Goal: Task Accomplishment & Management: Manage account settings

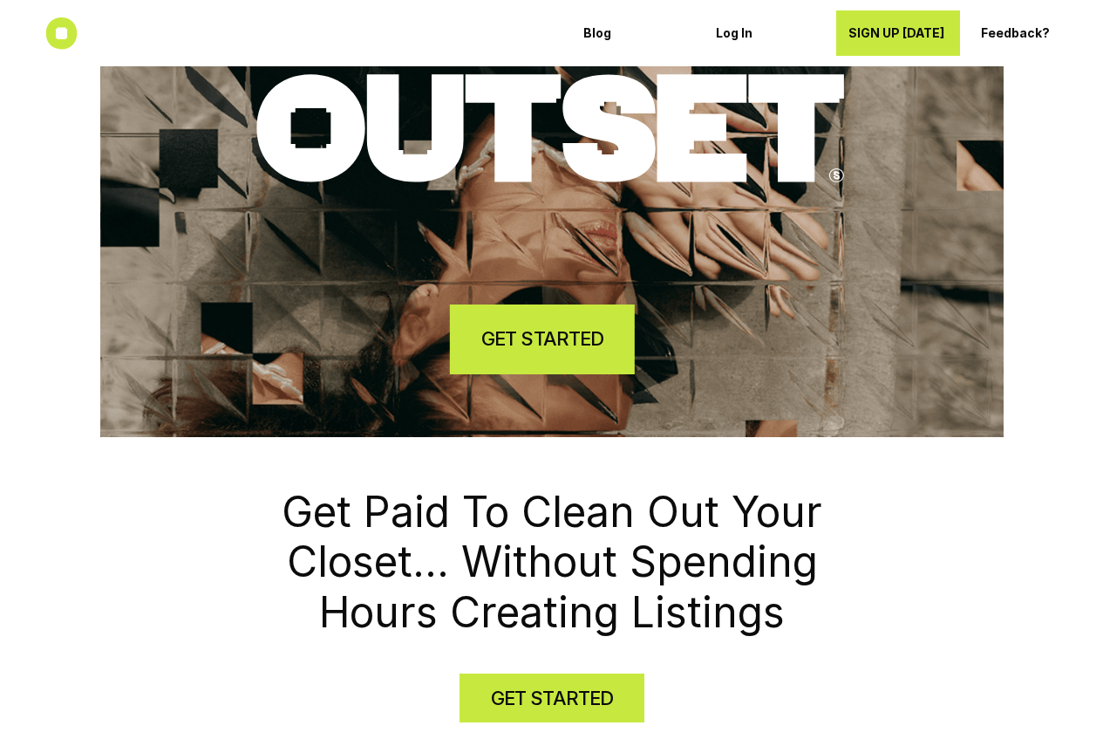
click at [554, 328] on h4 "GET STARTED" at bounding box center [542, 338] width 122 height 27
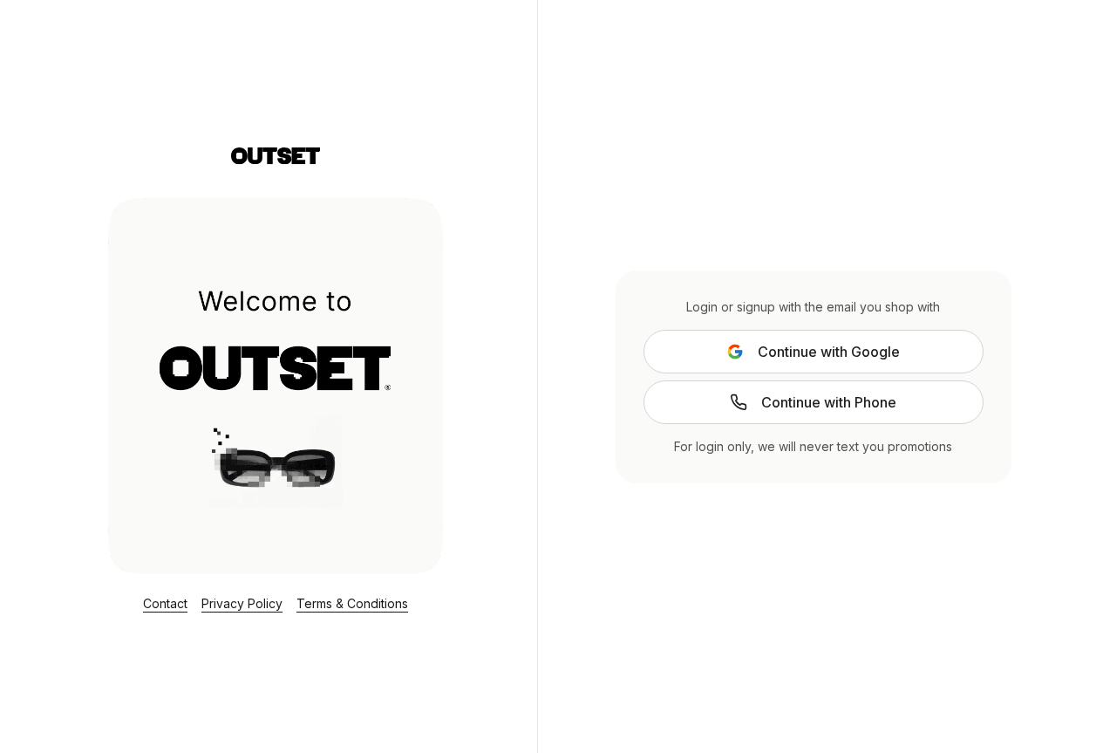
click at [819, 351] on span "Continue with Google" at bounding box center [829, 351] width 142 height 21
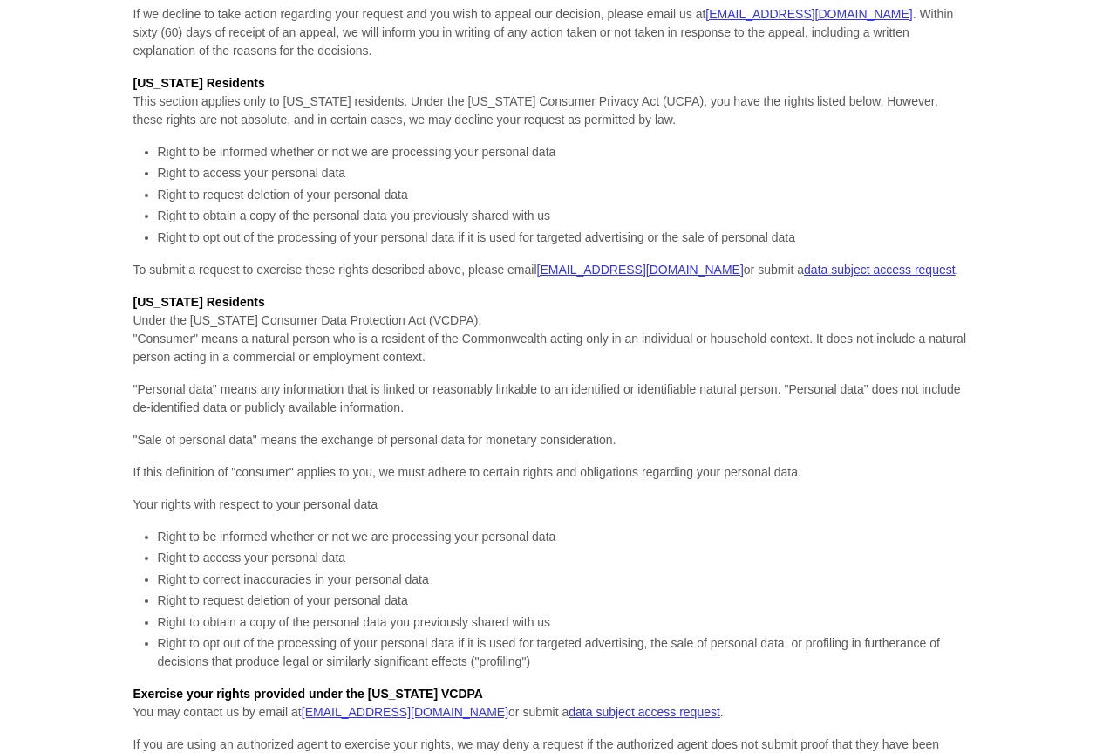
scroll to position [5856, 0]
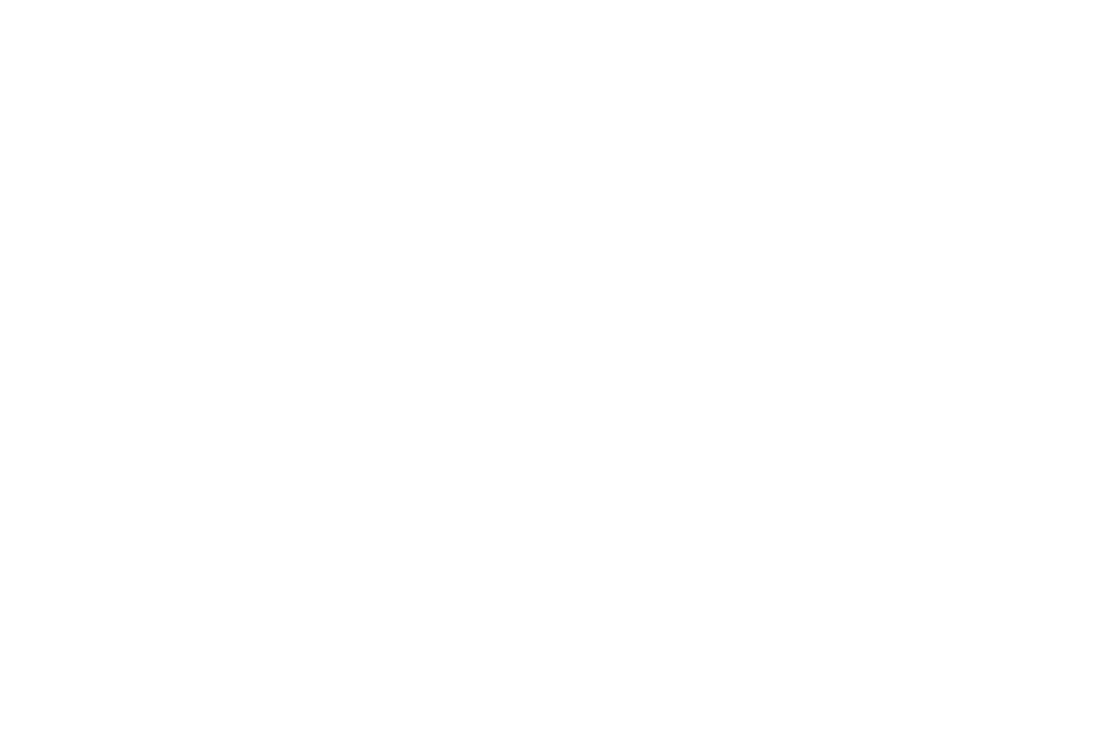
scroll to position [7424, 0]
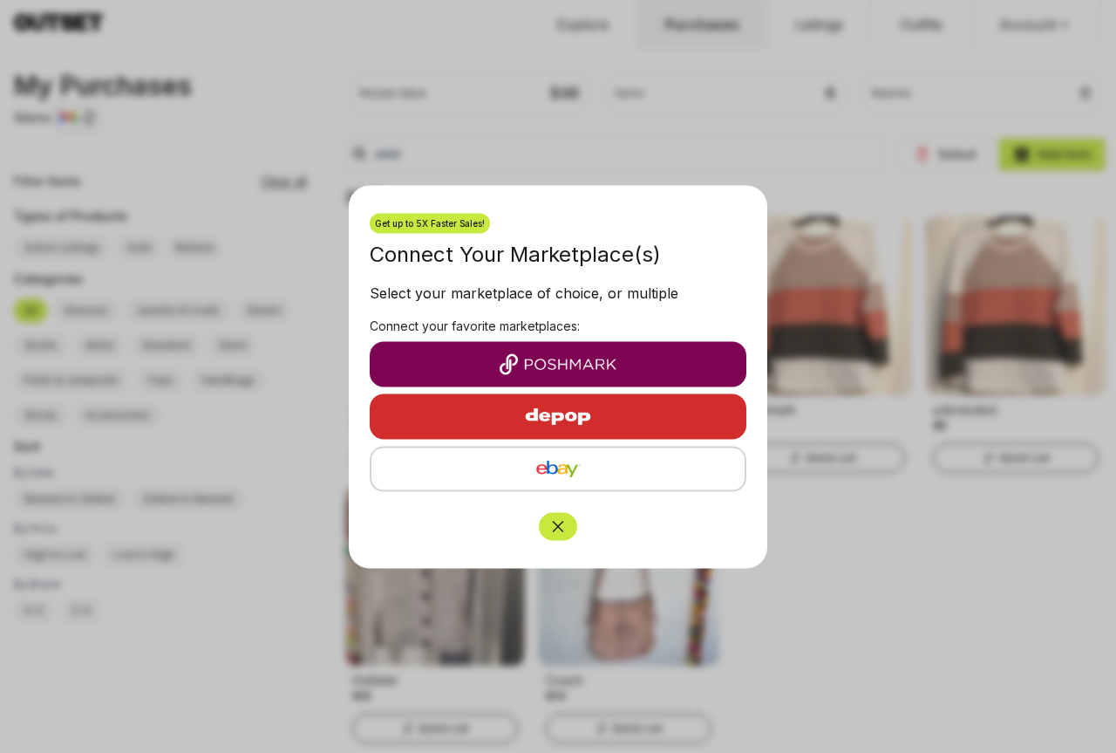
click at [567, 364] on img "button" at bounding box center [558, 363] width 349 height 21
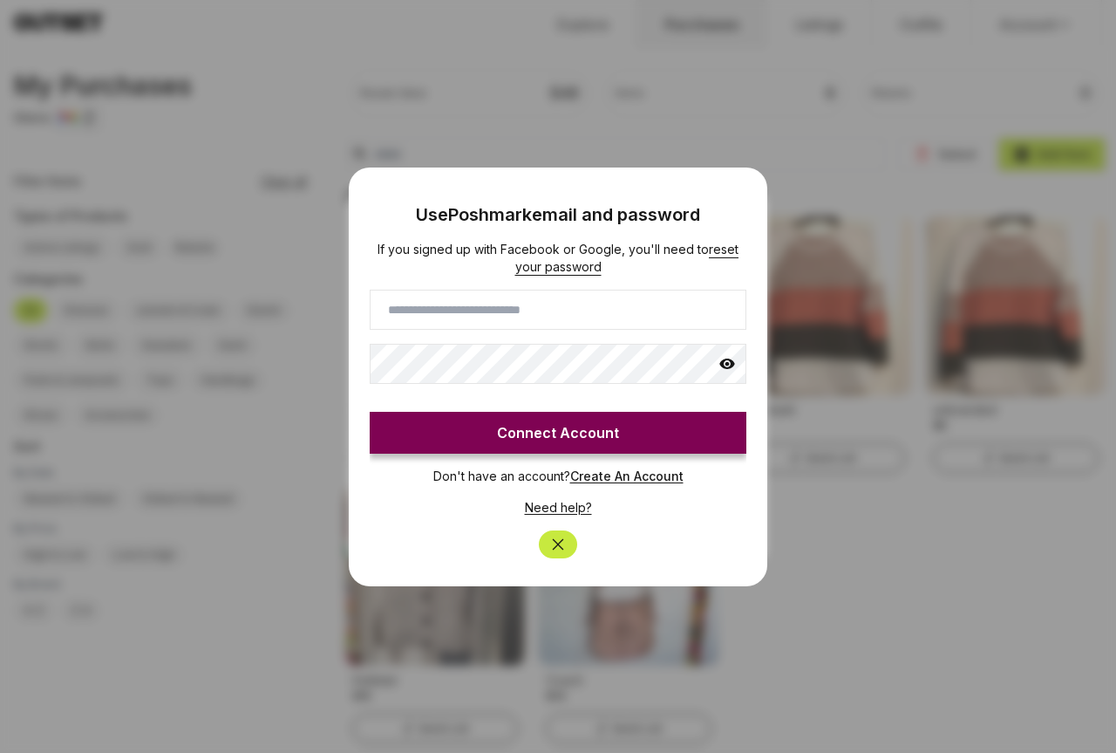
click at [565, 541] on icon "Close" at bounding box center [557, 544] width 17 height 17
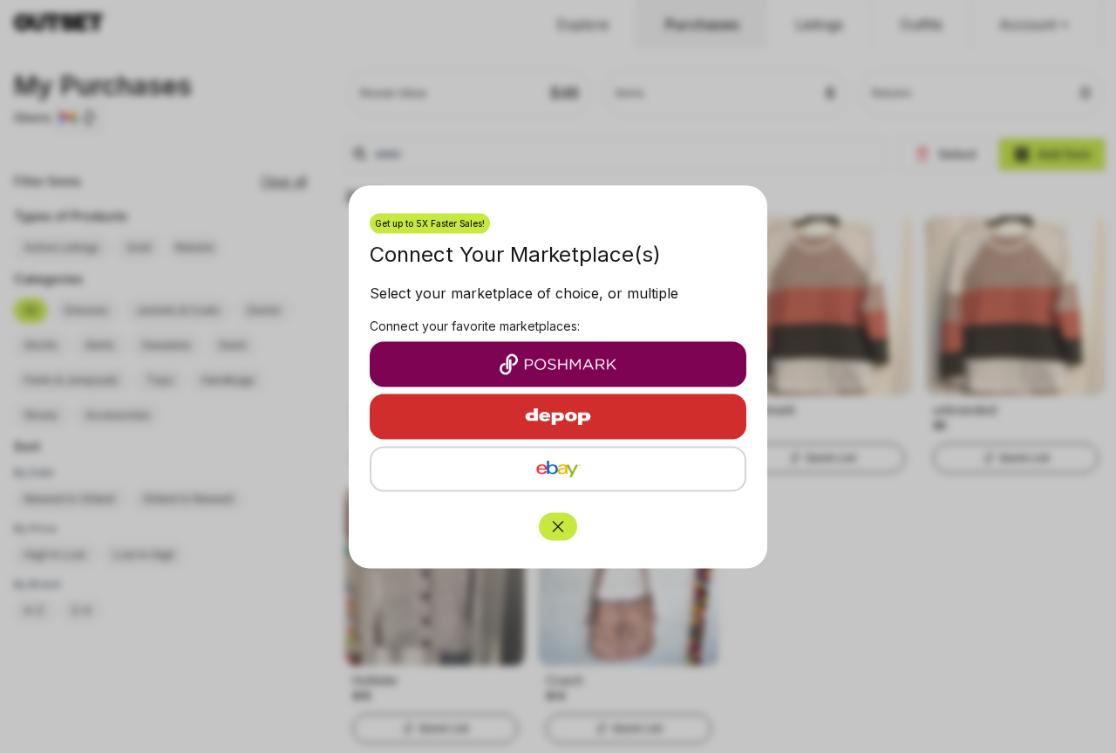
click at [628, 365] on img "button" at bounding box center [558, 363] width 349 height 21
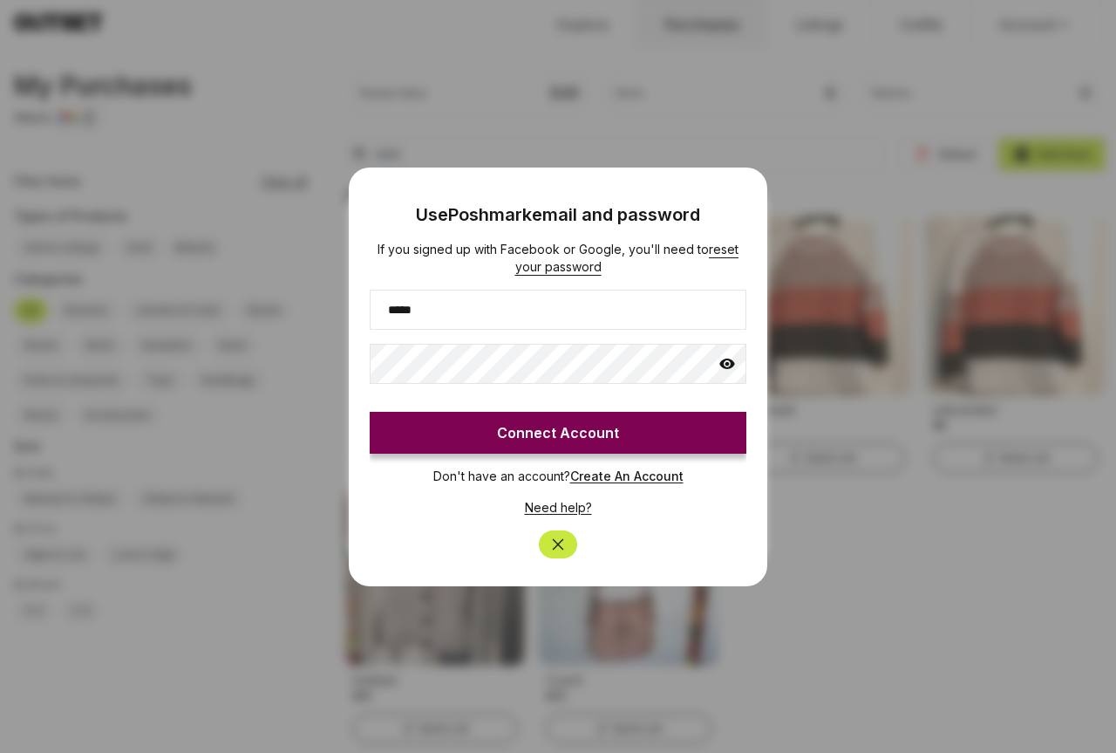
click at [562, 298] on input "*****" at bounding box center [558, 310] width 377 height 40
click at [535, 311] on input "*****" at bounding box center [558, 310] width 377 height 40
click at [488, 303] on input "*****" at bounding box center [558, 310] width 377 height 40
click at [455, 311] on input "*****" at bounding box center [558, 310] width 377 height 40
click at [454, 312] on input "*****" at bounding box center [558, 310] width 377 height 40
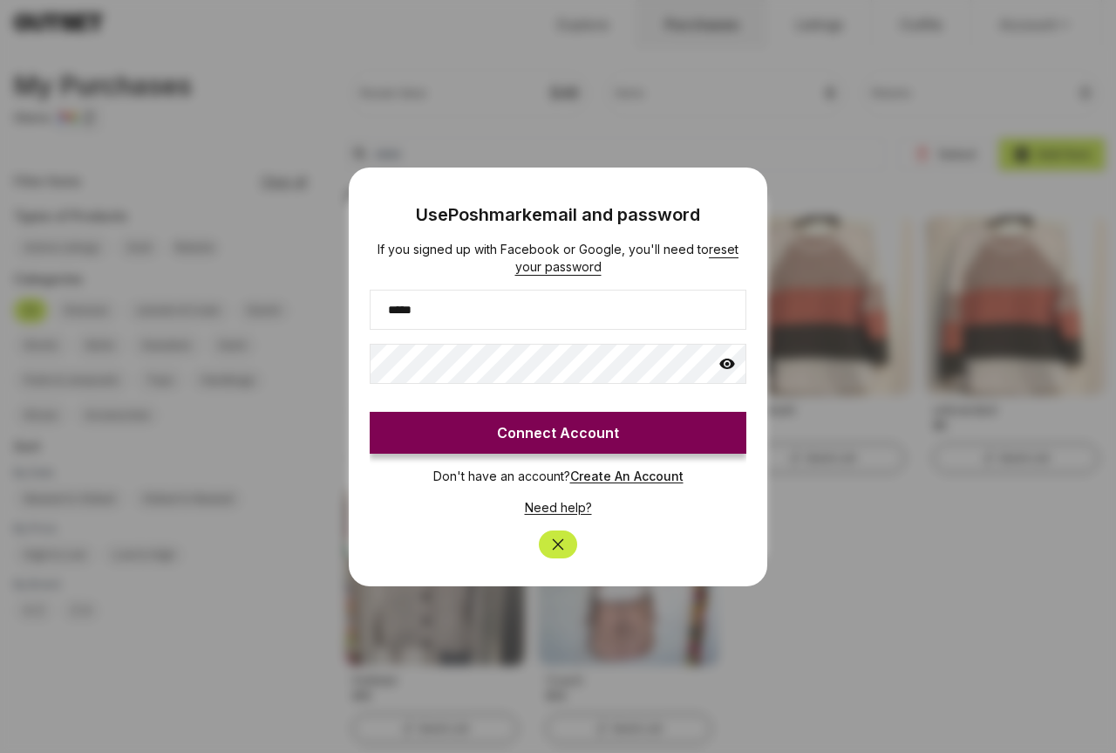
click at [440, 307] on input "*****" at bounding box center [558, 310] width 377 height 40
type input "**********"
click at [577, 429] on button "Connect Account" at bounding box center [558, 433] width 377 height 42
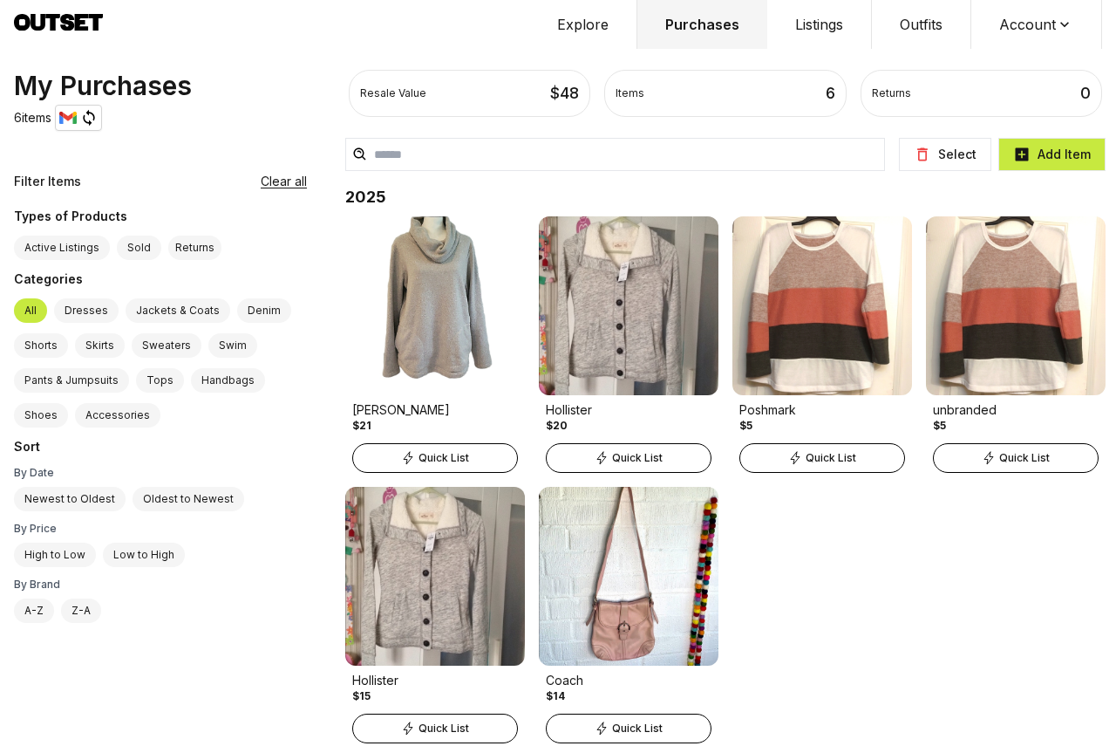
click at [1053, 27] on button "Account" at bounding box center [1037, 24] width 131 height 49
click at [825, 17] on button "Listings" at bounding box center [820, 24] width 105 height 49
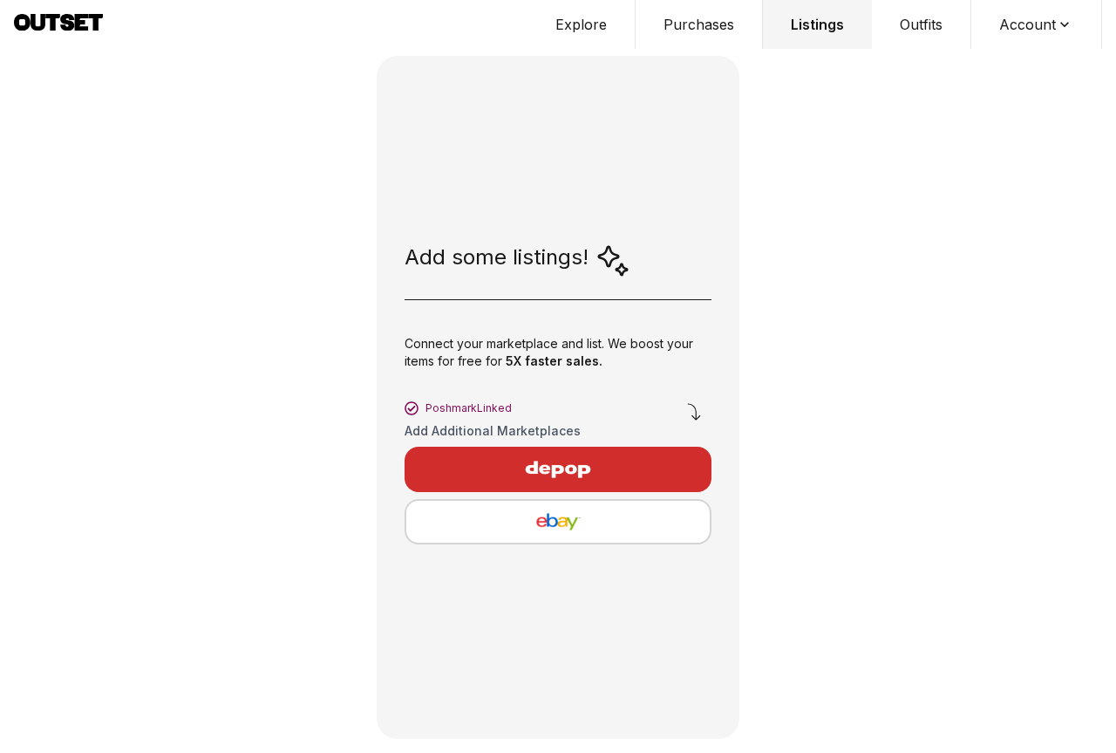
click at [567, 465] on img "button" at bounding box center [558, 469] width 152 height 42
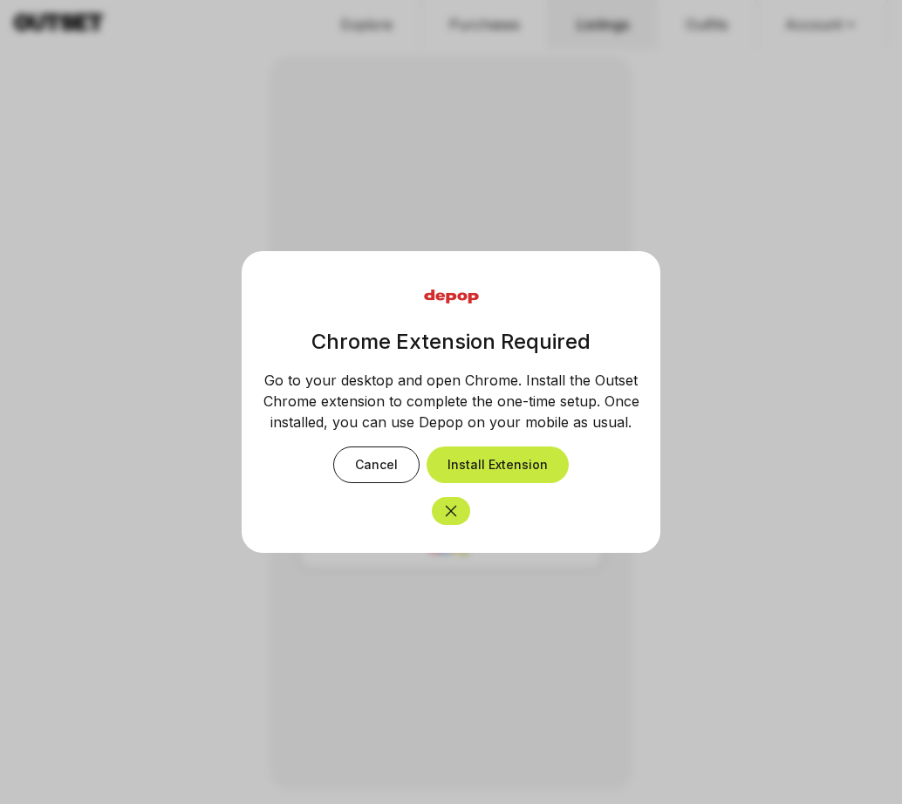
click at [518, 461] on button "Install Extension" at bounding box center [497, 465] width 142 height 37
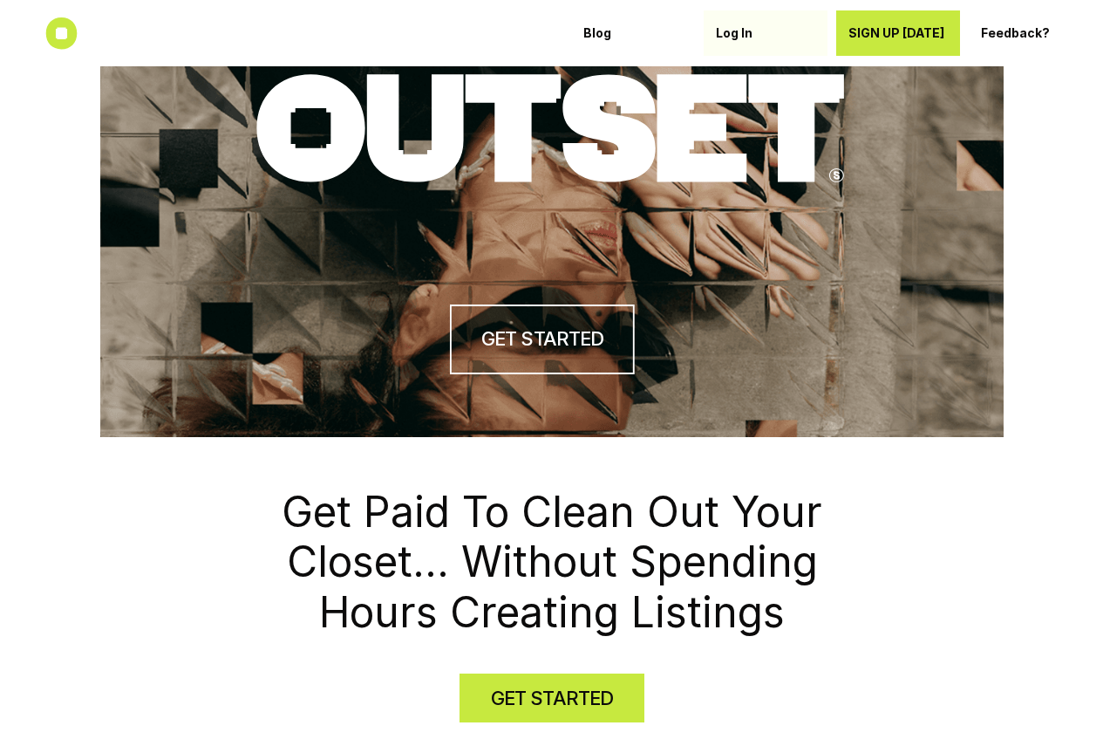
click at [747, 38] on p "Log In" at bounding box center [765, 33] width 99 height 15
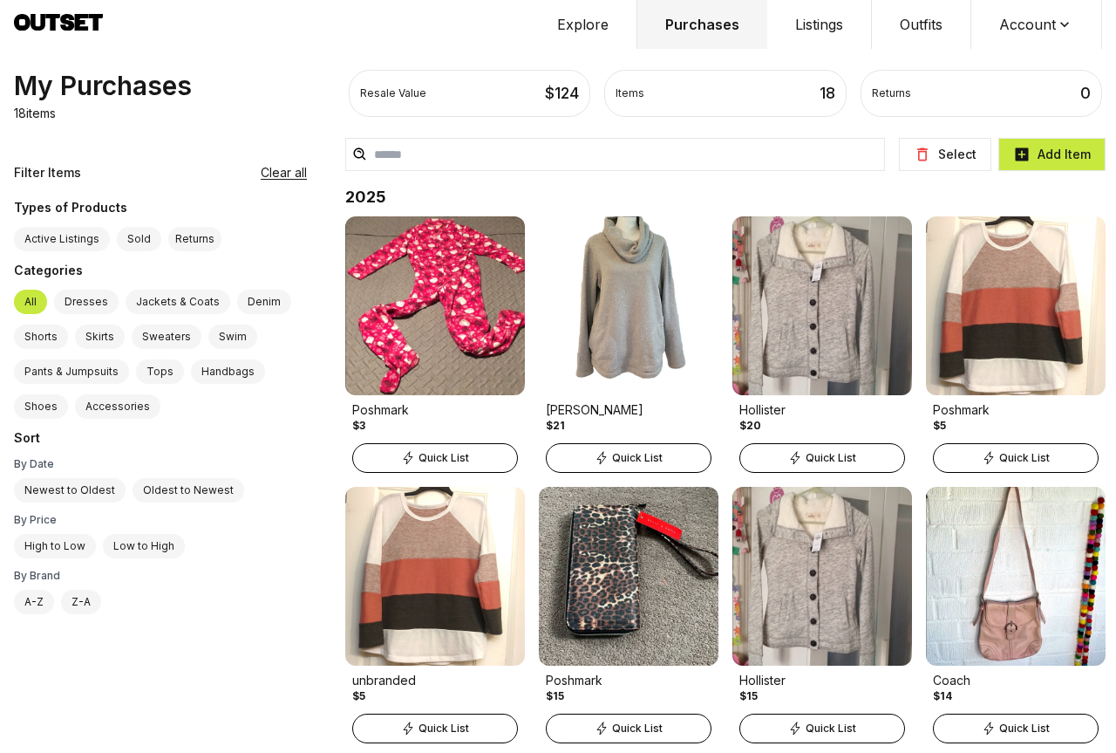
click at [823, 25] on button "Listings" at bounding box center [820, 24] width 105 height 49
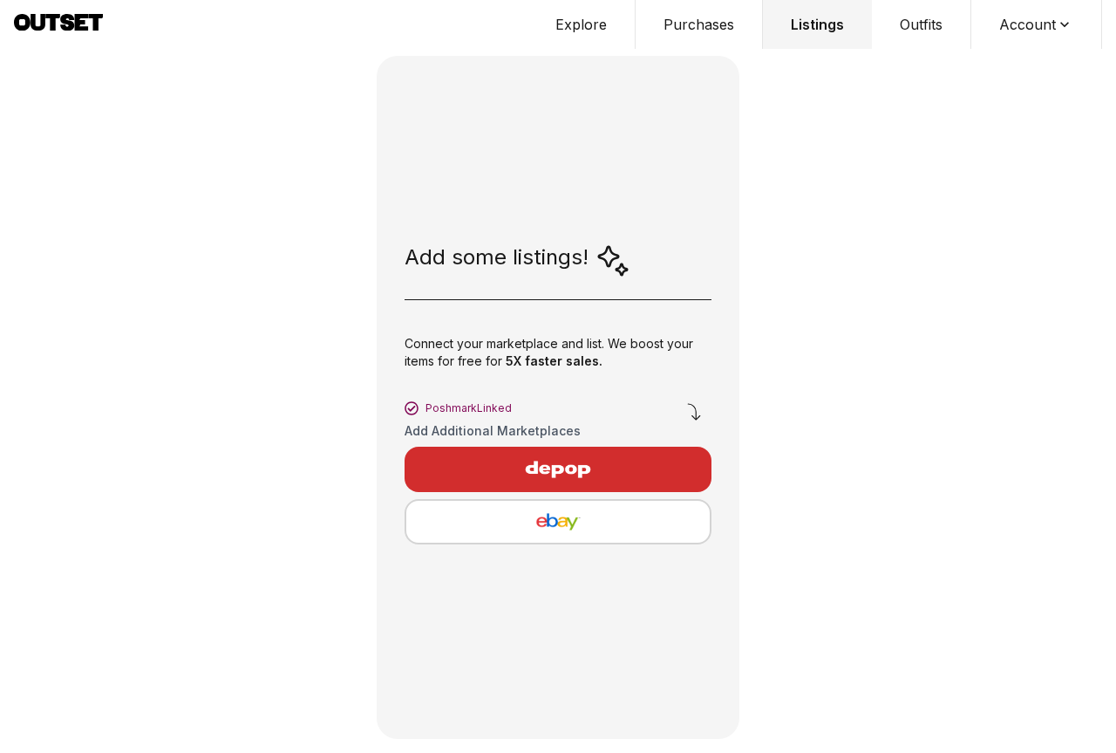
click at [534, 469] on img "button" at bounding box center [558, 469] width 152 height 42
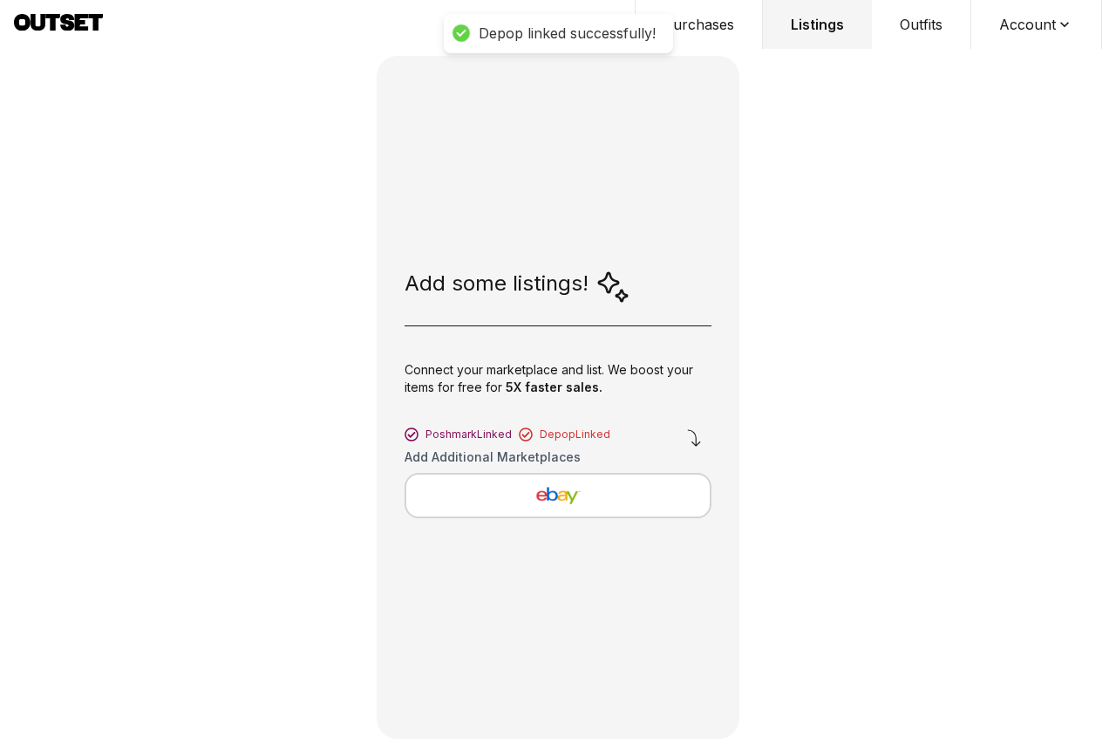
click at [543, 499] on img "button" at bounding box center [558, 495] width 276 height 21
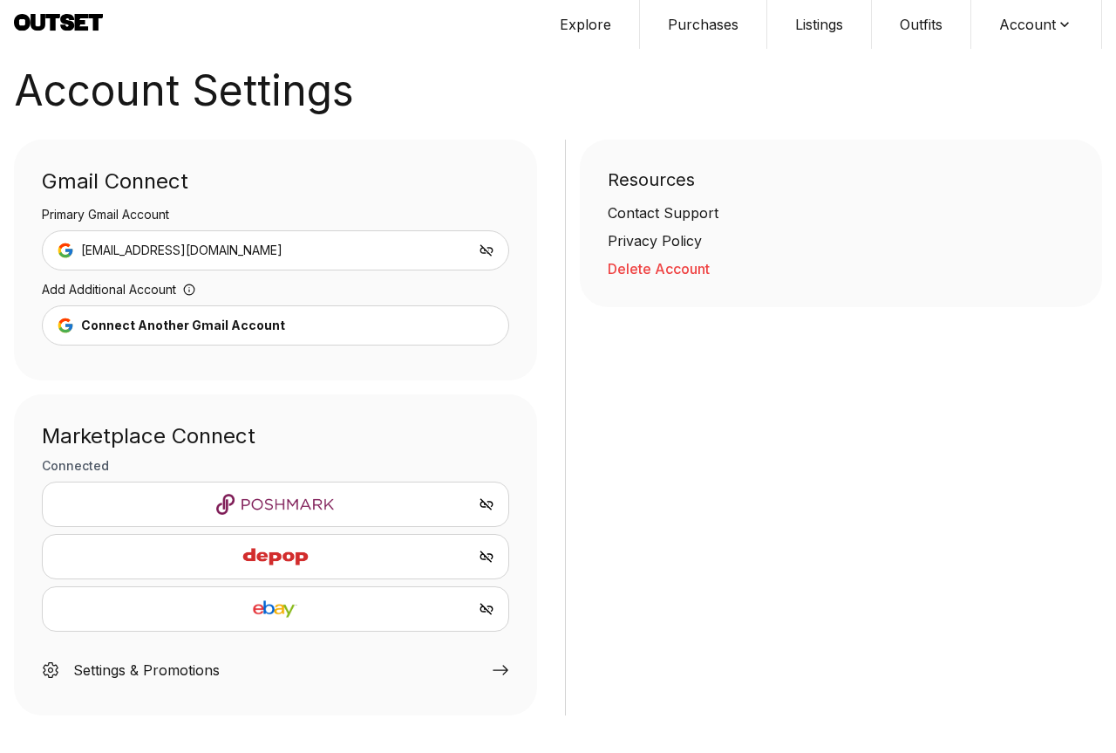
click at [825, 24] on button "Listings" at bounding box center [820, 24] width 105 height 49
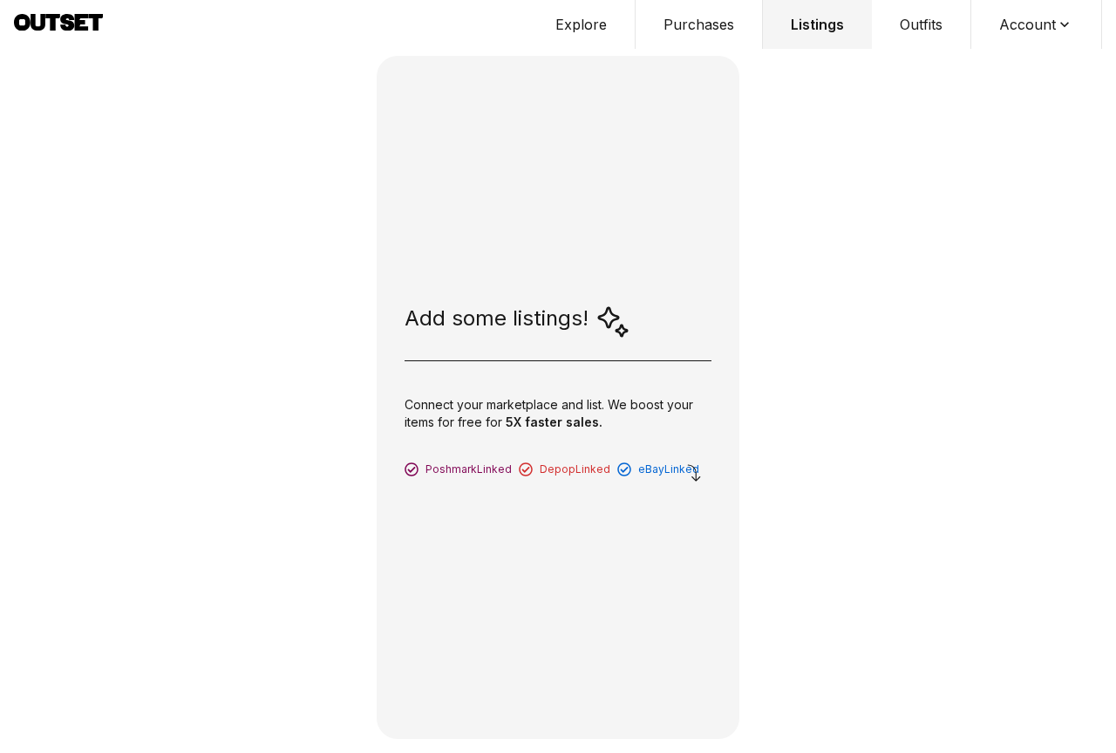
click at [89, 20] on icon at bounding box center [58, 25] width 89 height 22
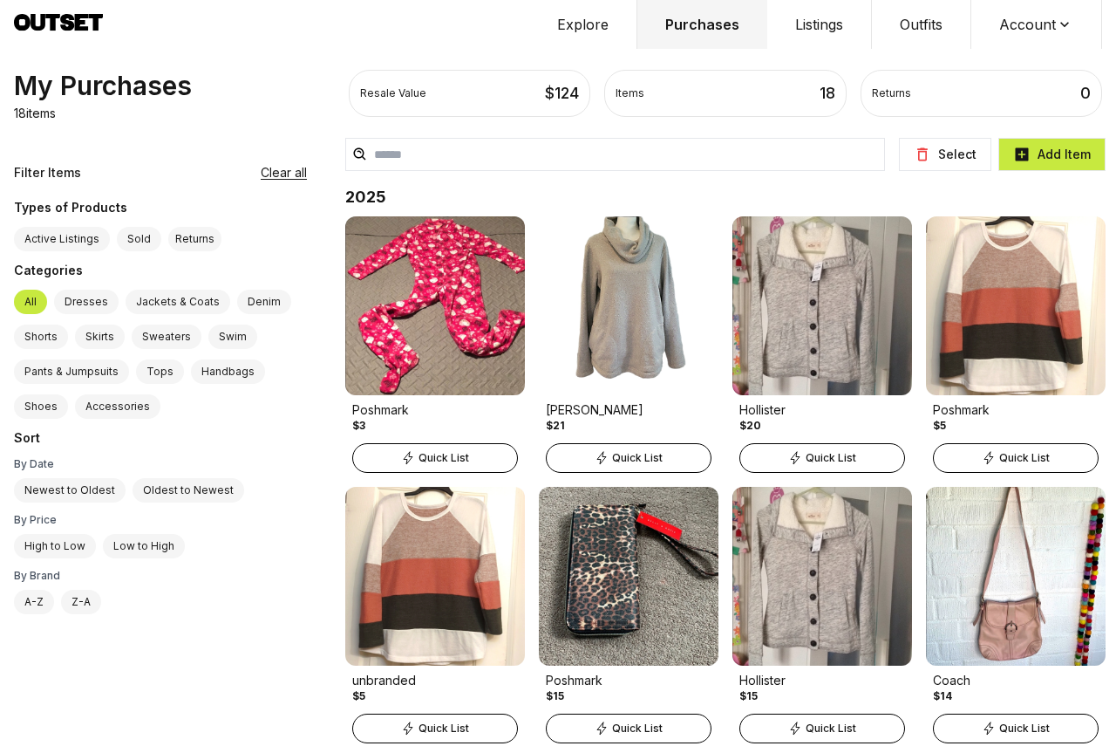
click at [1023, 153] on icon "button" at bounding box center [1021, 154] width 17 height 17
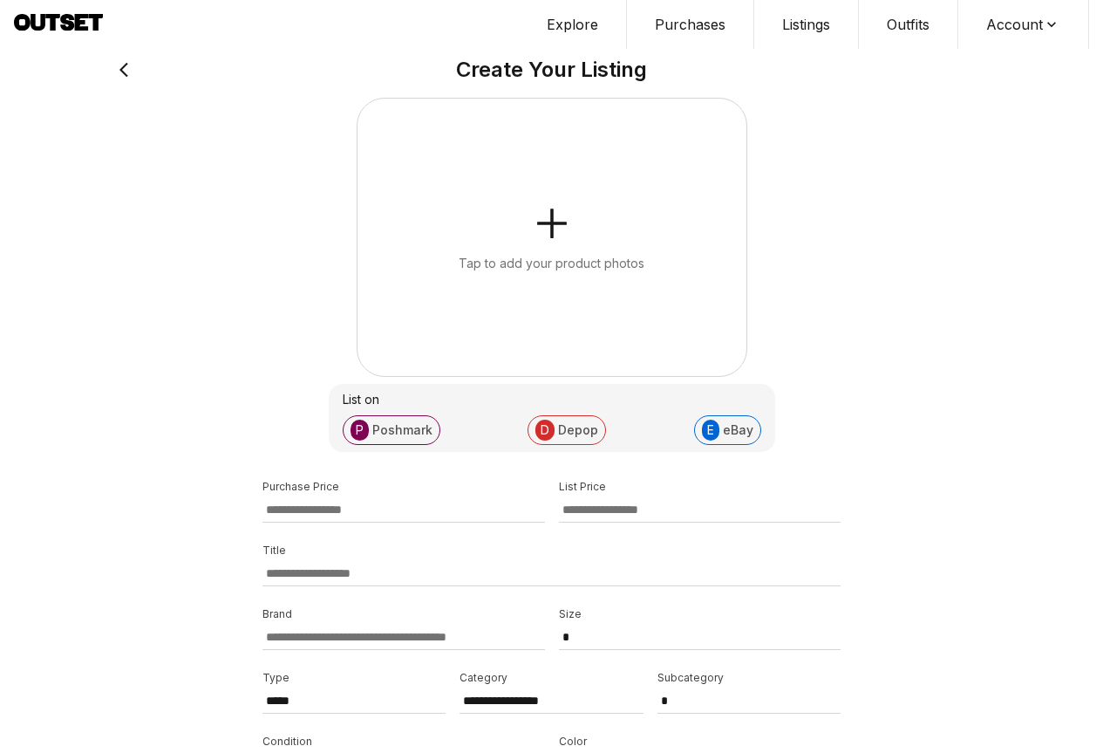
click at [583, 28] on button "Explore" at bounding box center [573, 24] width 108 height 49
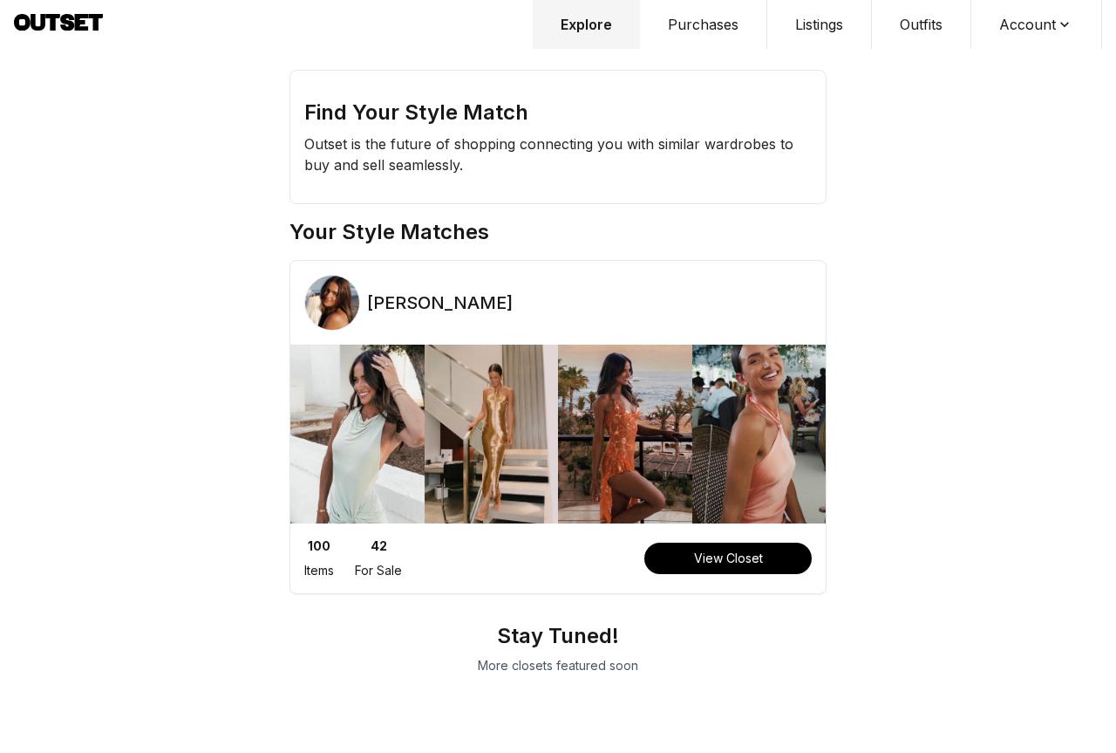
click at [715, 27] on button "Purchases" at bounding box center [703, 24] width 127 height 49
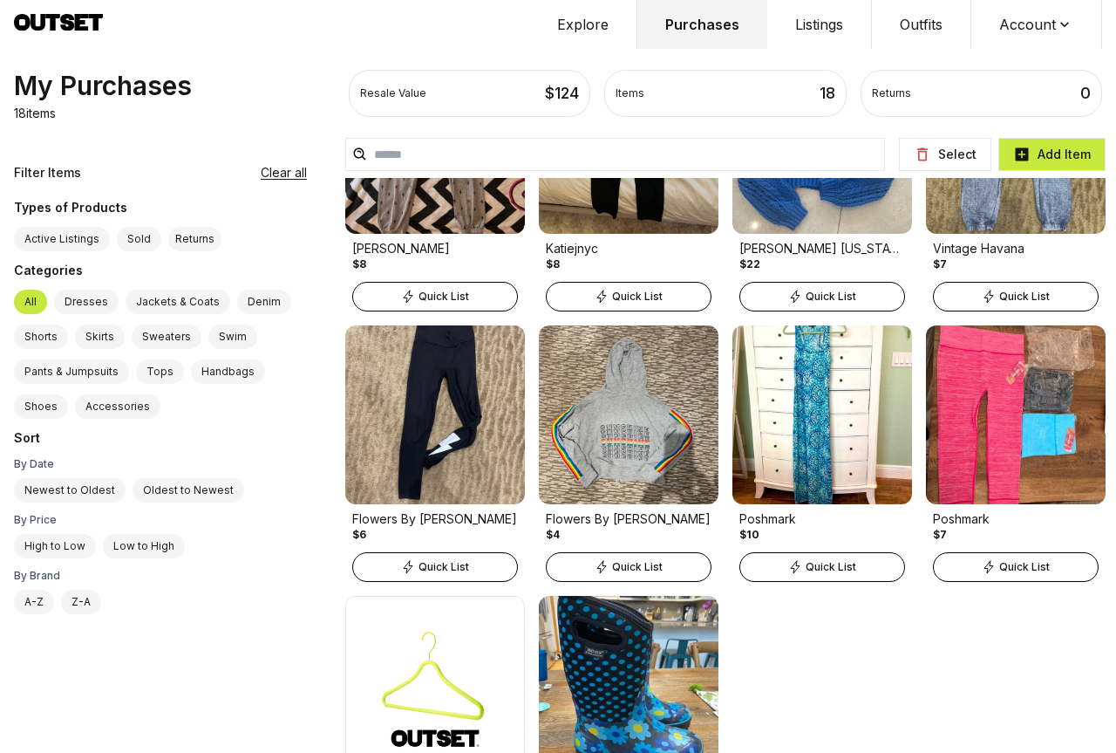
scroll to position [695, 0]
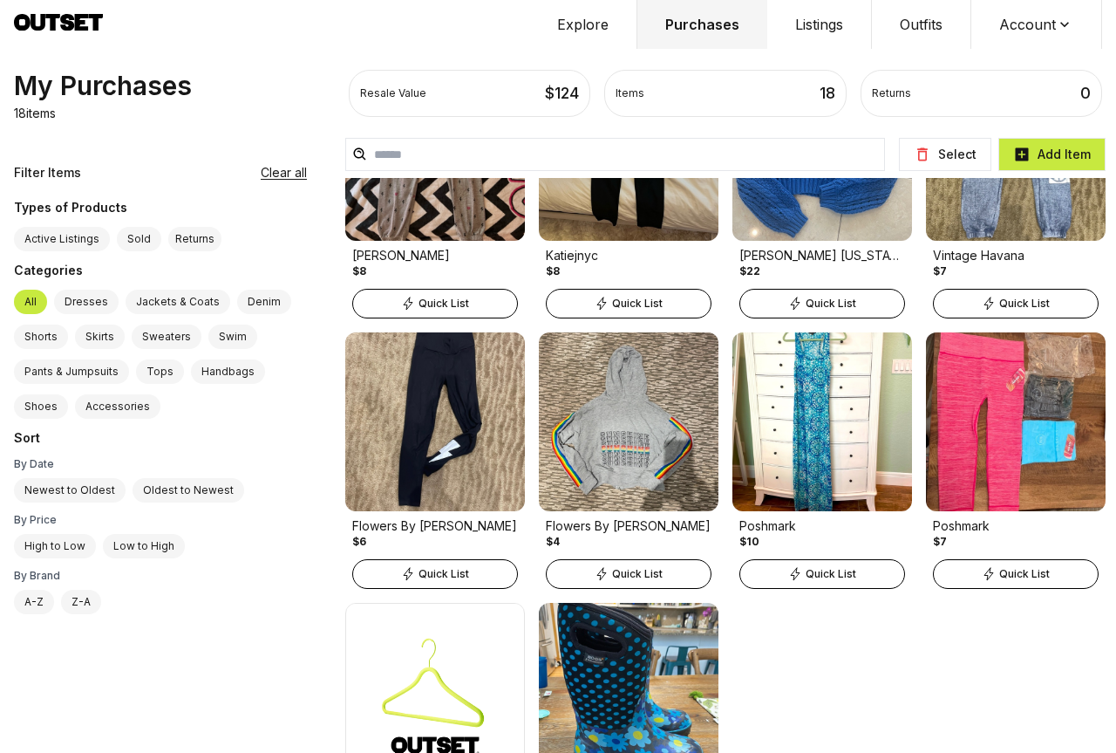
click at [934, 158] on button "Select" at bounding box center [945, 154] width 92 height 33
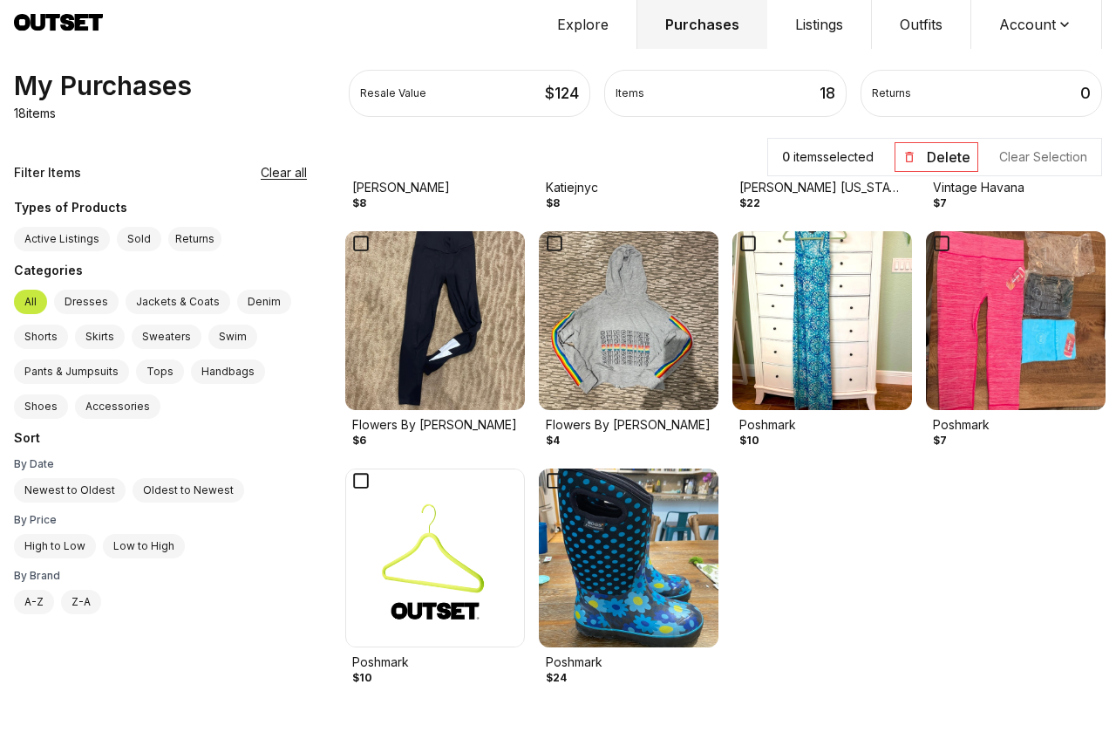
click at [744, 240] on icon at bounding box center [748, 243] width 24 height 24
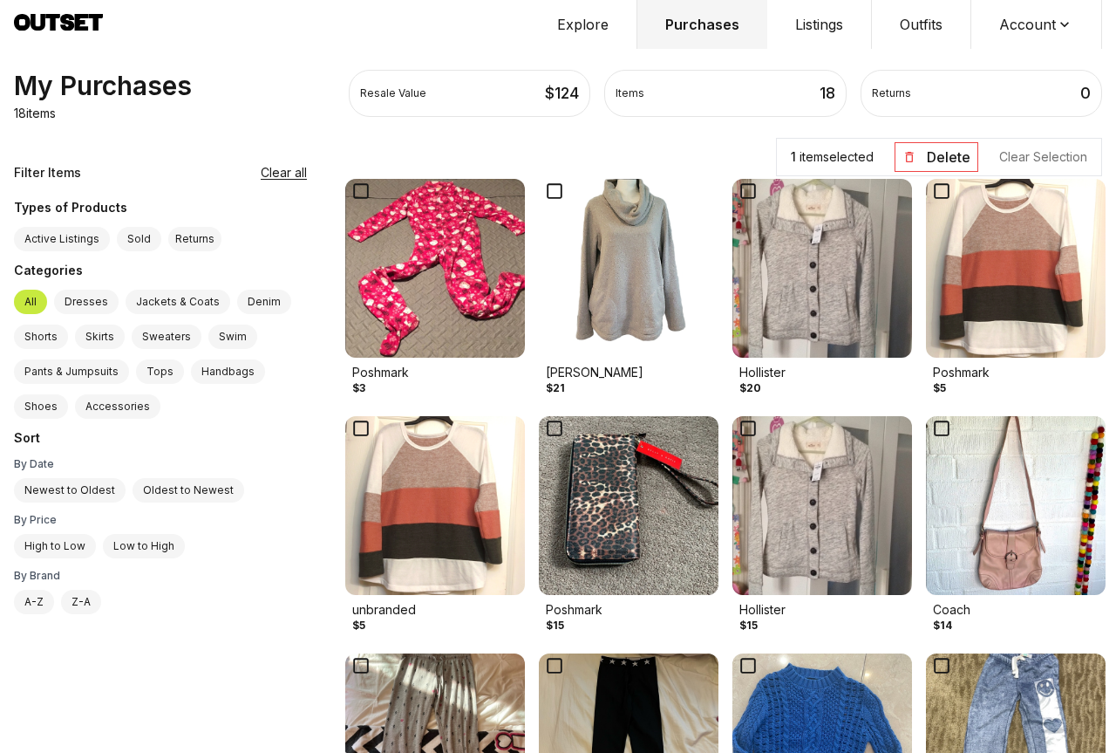
scroll to position [6, 0]
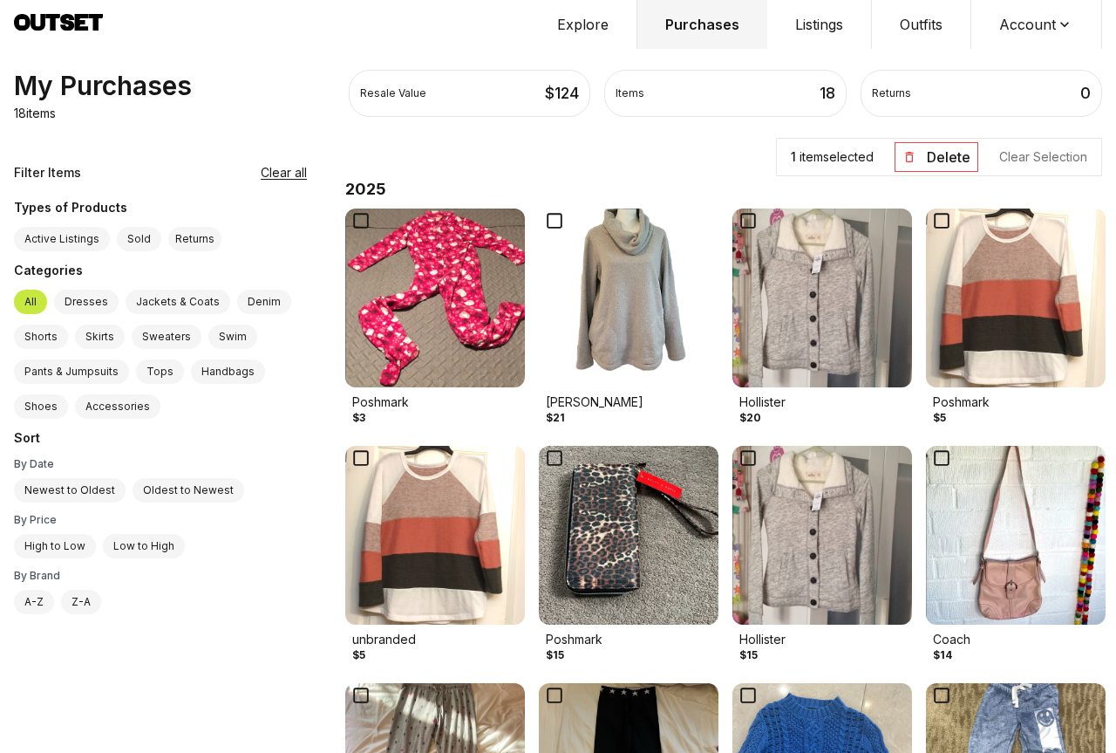
click at [551, 458] on icon at bounding box center [554, 458] width 24 height 24
click at [359, 217] on icon at bounding box center [361, 220] width 24 height 24
click at [928, 159] on button "Delete" at bounding box center [937, 157] width 84 height 30
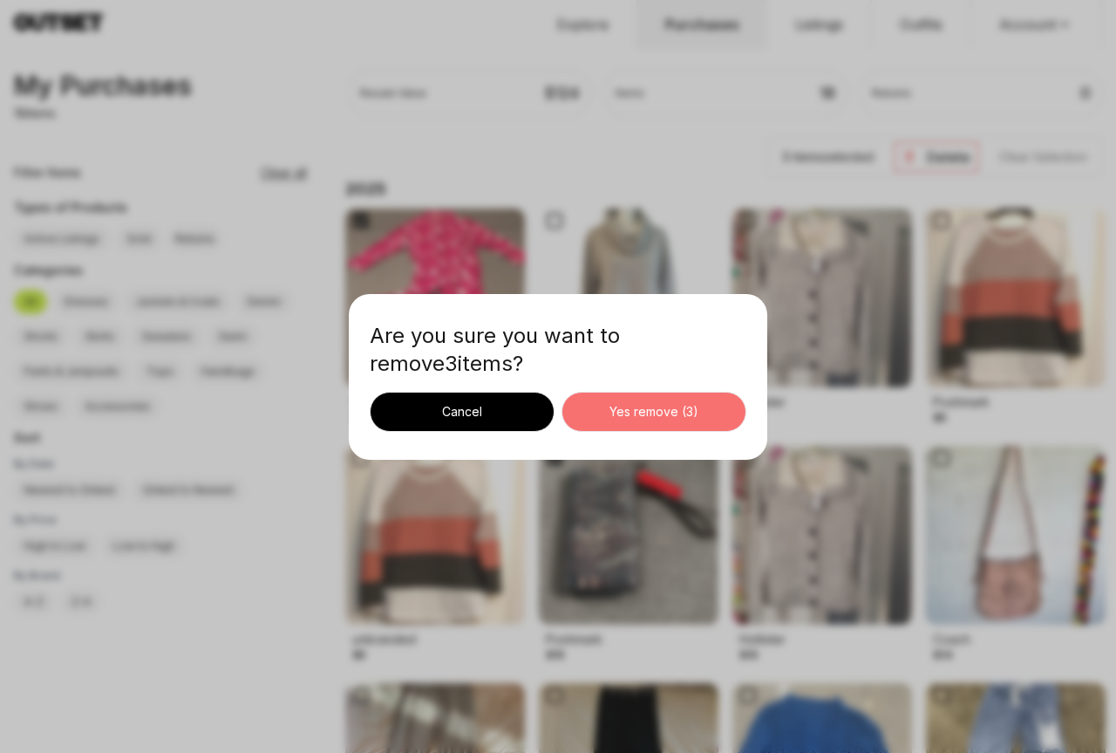
click at [631, 405] on div "Yes remove ( 3 )" at bounding box center [654, 411] width 155 height 17
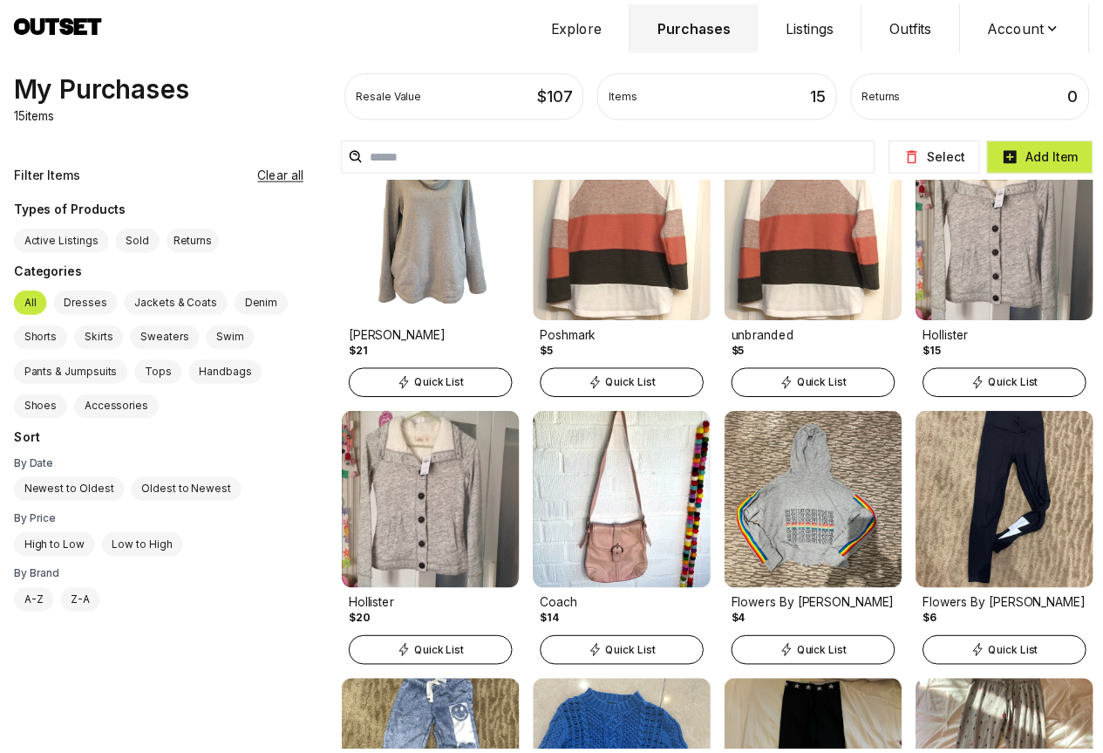
scroll to position [0, 0]
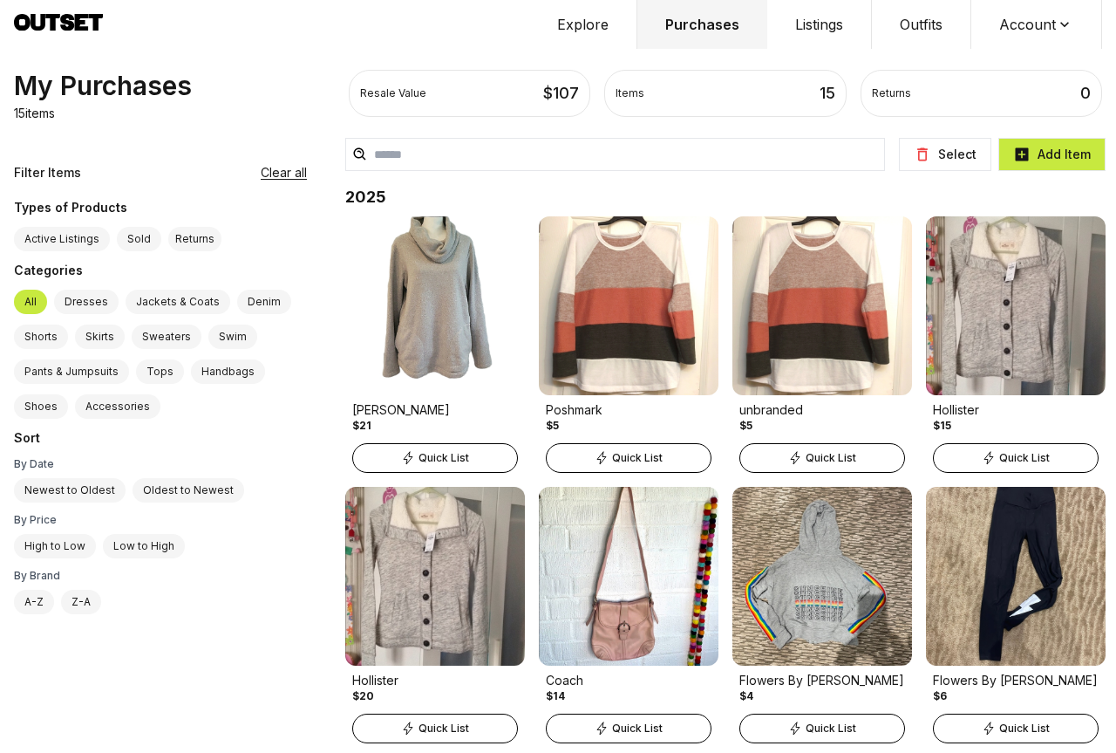
click at [797, 30] on button "Listings" at bounding box center [820, 24] width 105 height 49
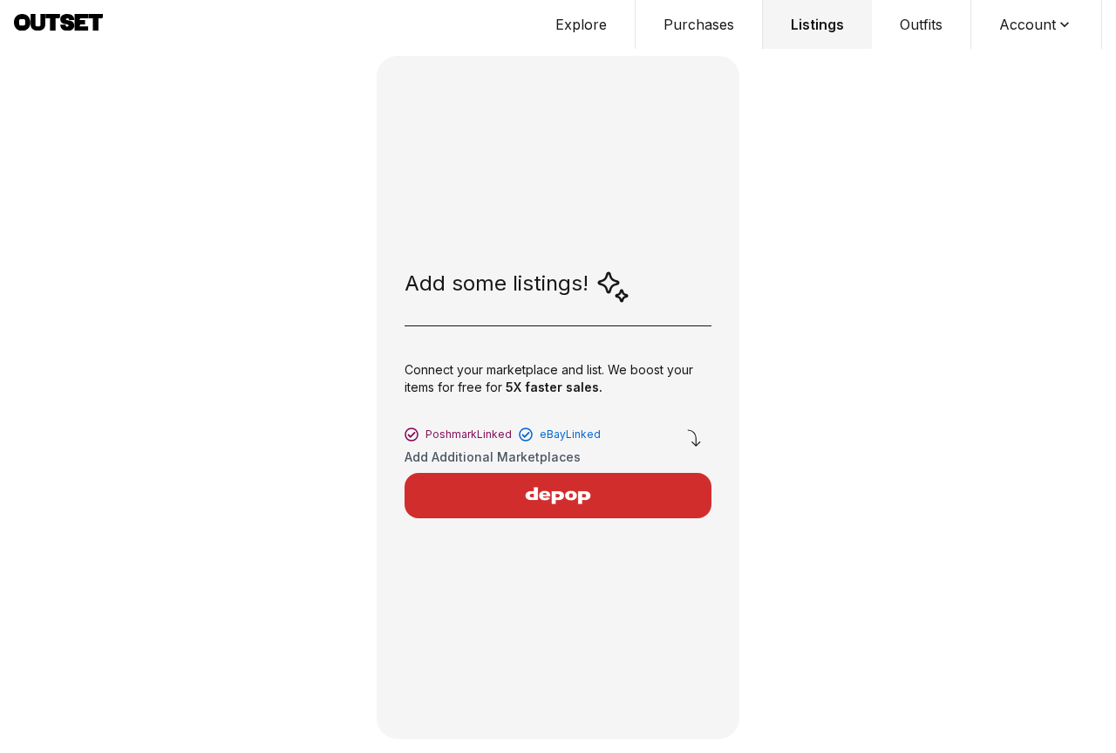
click at [542, 507] on img "button" at bounding box center [558, 495] width 152 height 42
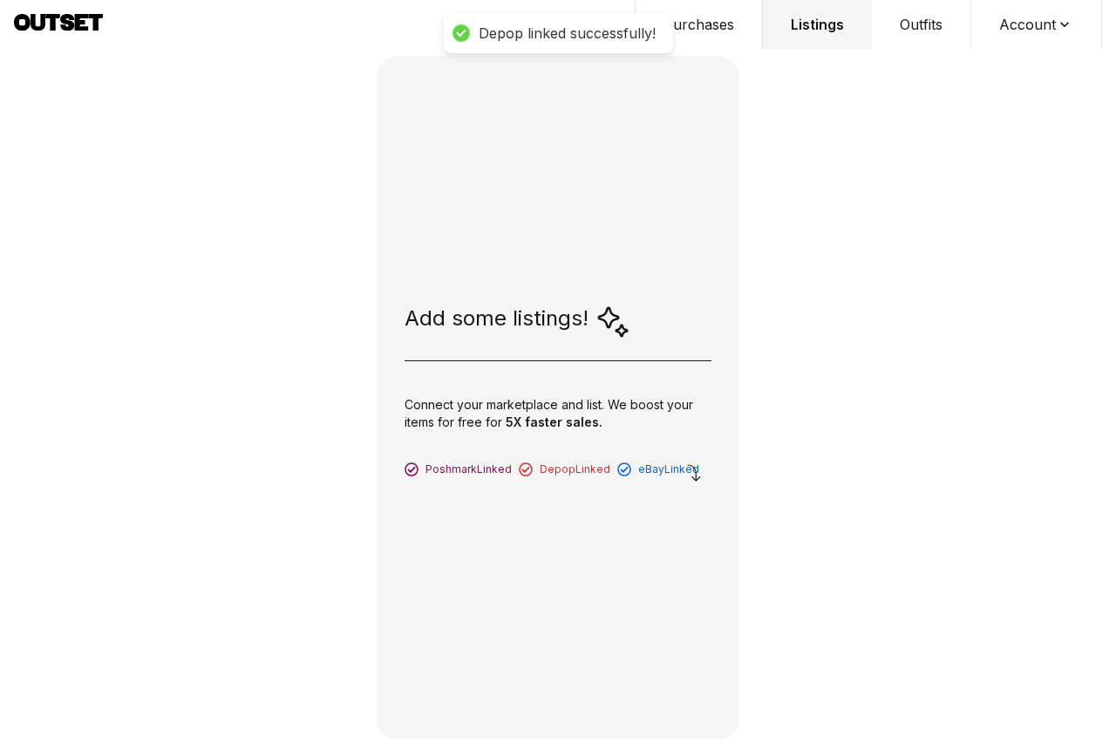
click at [929, 30] on button "Outfits" at bounding box center [921, 24] width 99 height 49
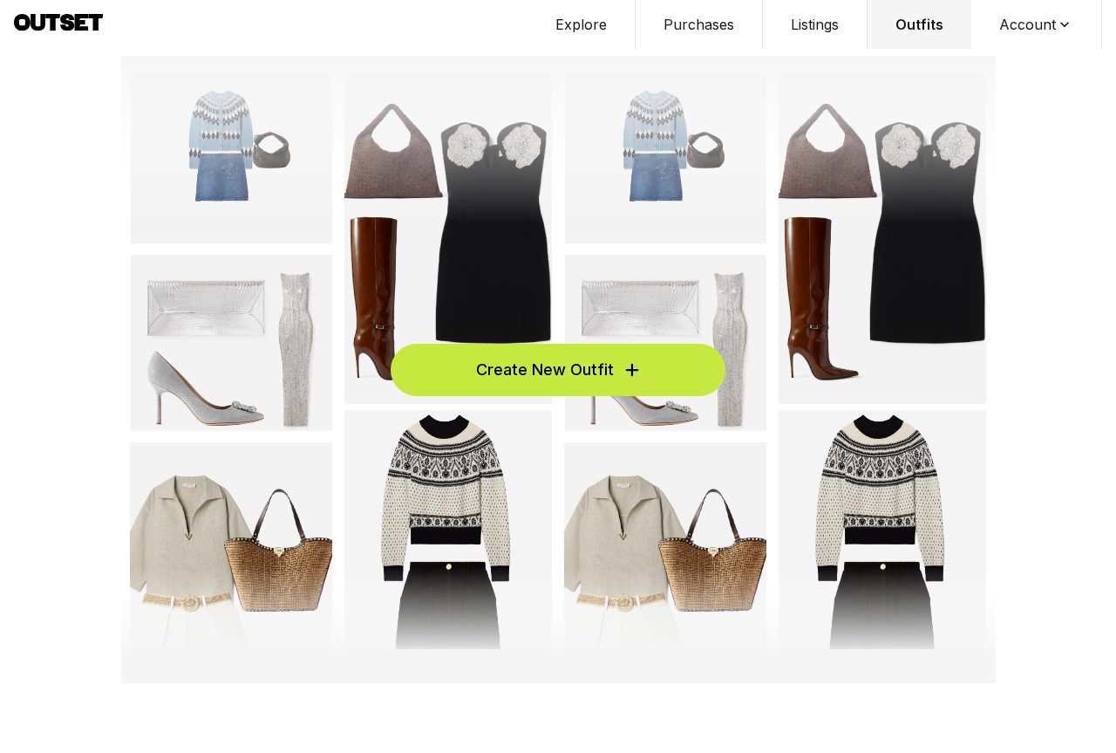
click at [1020, 36] on button "Account" at bounding box center [1037, 24] width 131 height 49
click at [977, 73] on span "Sign out" at bounding box center [1026, 88] width 154 height 31
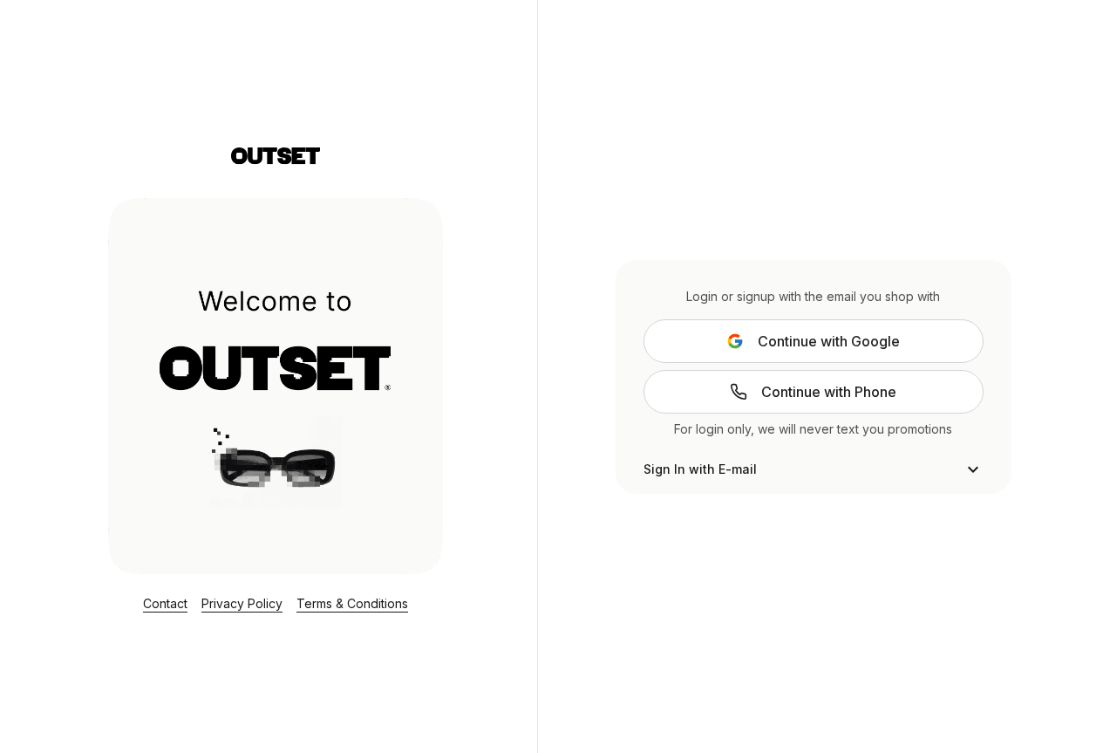
click at [976, 60] on div "Login or signup with the email you shop with Continue with Google Continue with…" at bounding box center [813, 376] width 552 height 753
click at [787, 342] on span "Continue with Google" at bounding box center [829, 341] width 142 height 21
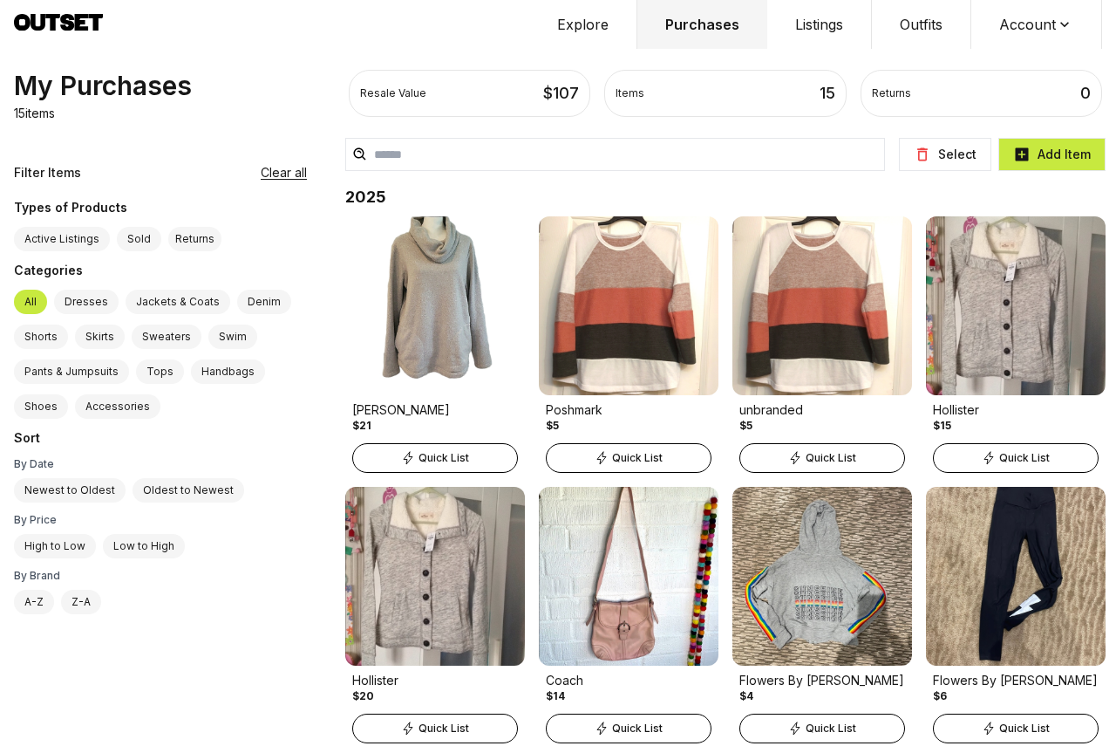
click at [1029, 18] on button "Account" at bounding box center [1037, 24] width 131 height 49
click at [986, 52] on span "Profile" at bounding box center [1026, 57] width 154 height 31
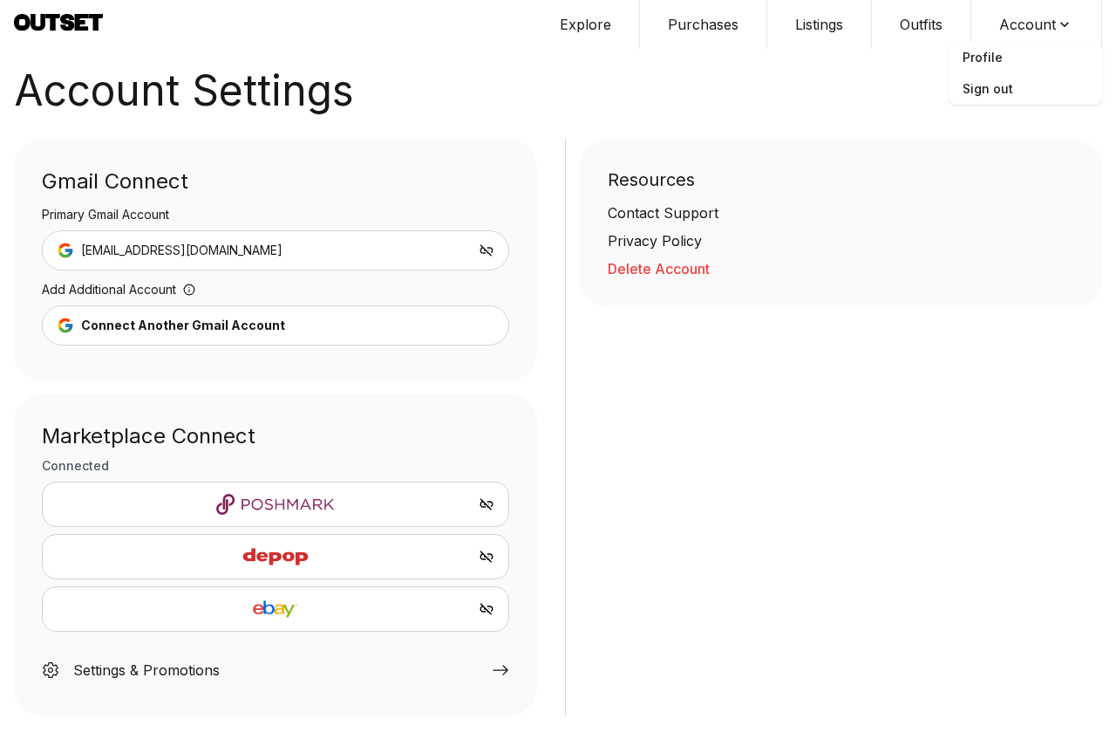
click at [506, 669] on icon at bounding box center [501, 670] width 16 height 10
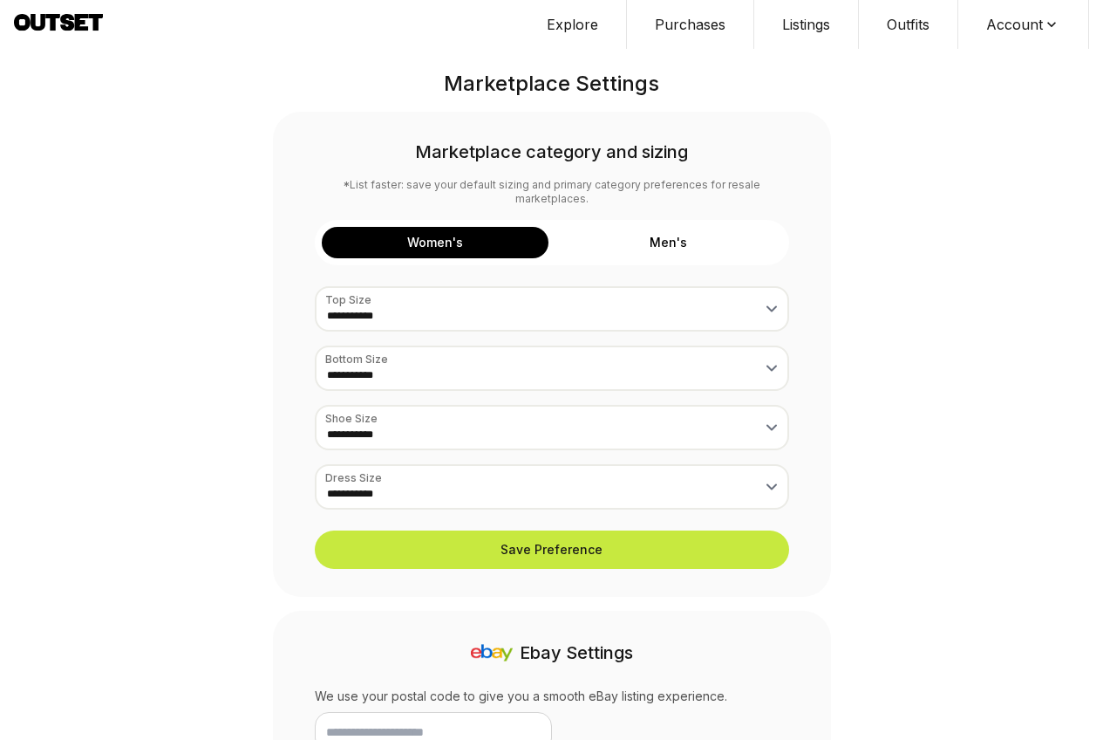
click at [33, 24] on icon at bounding box center [38, 22] width 15 height 17
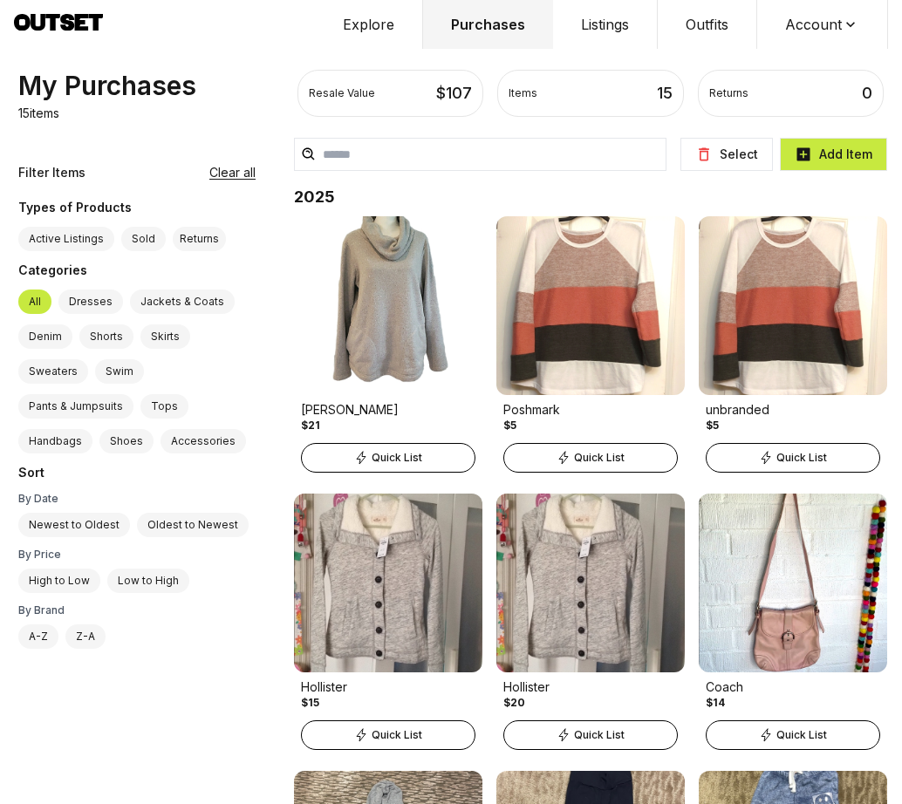
click at [601, 28] on button "Listings" at bounding box center [605, 24] width 105 height 49
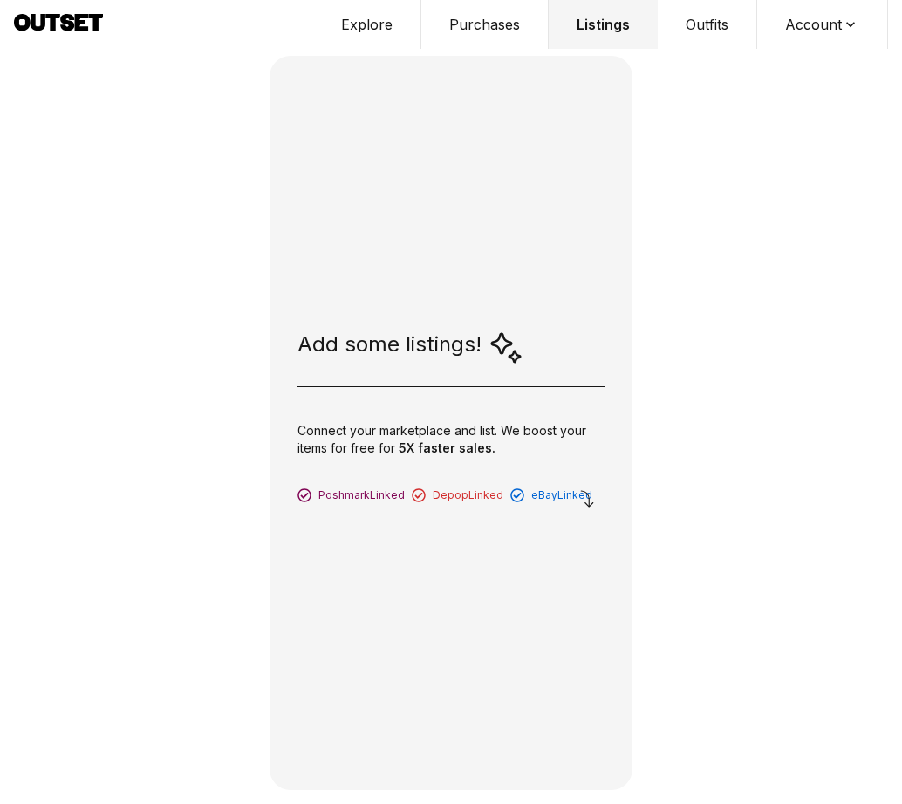
click at [384, 21] on button "Explore" at bounding box center [367, 24] width 108 height 49
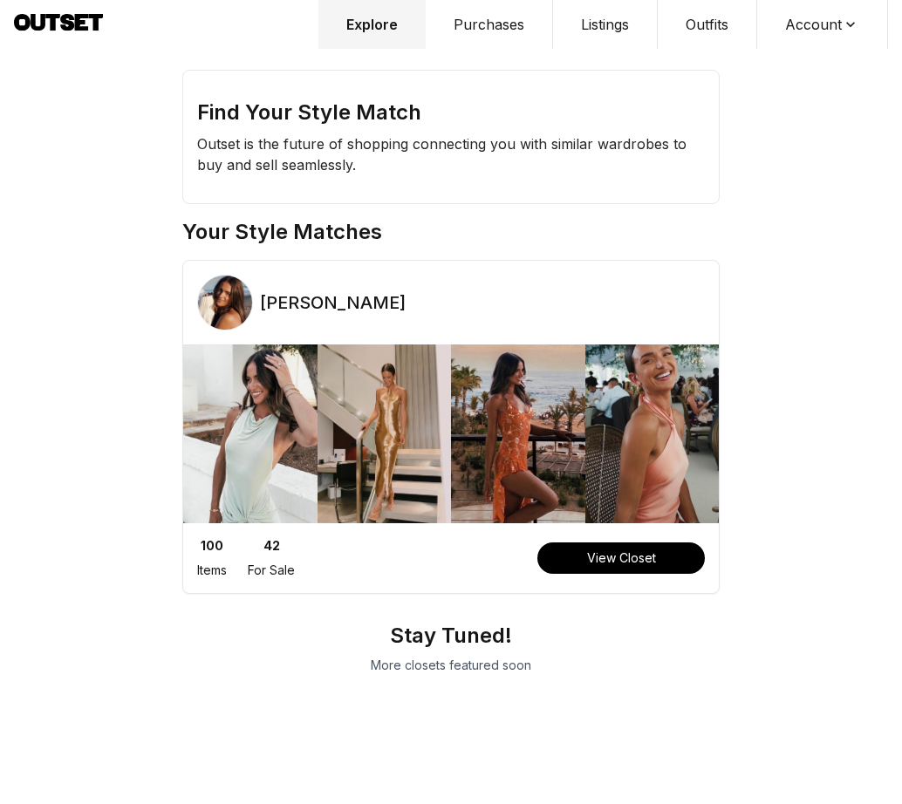
click at [60, 21] on icon at bounding box center [58, 25] width 89 height 22
